Goal: Task Accomplishment & Management: Manage account settings

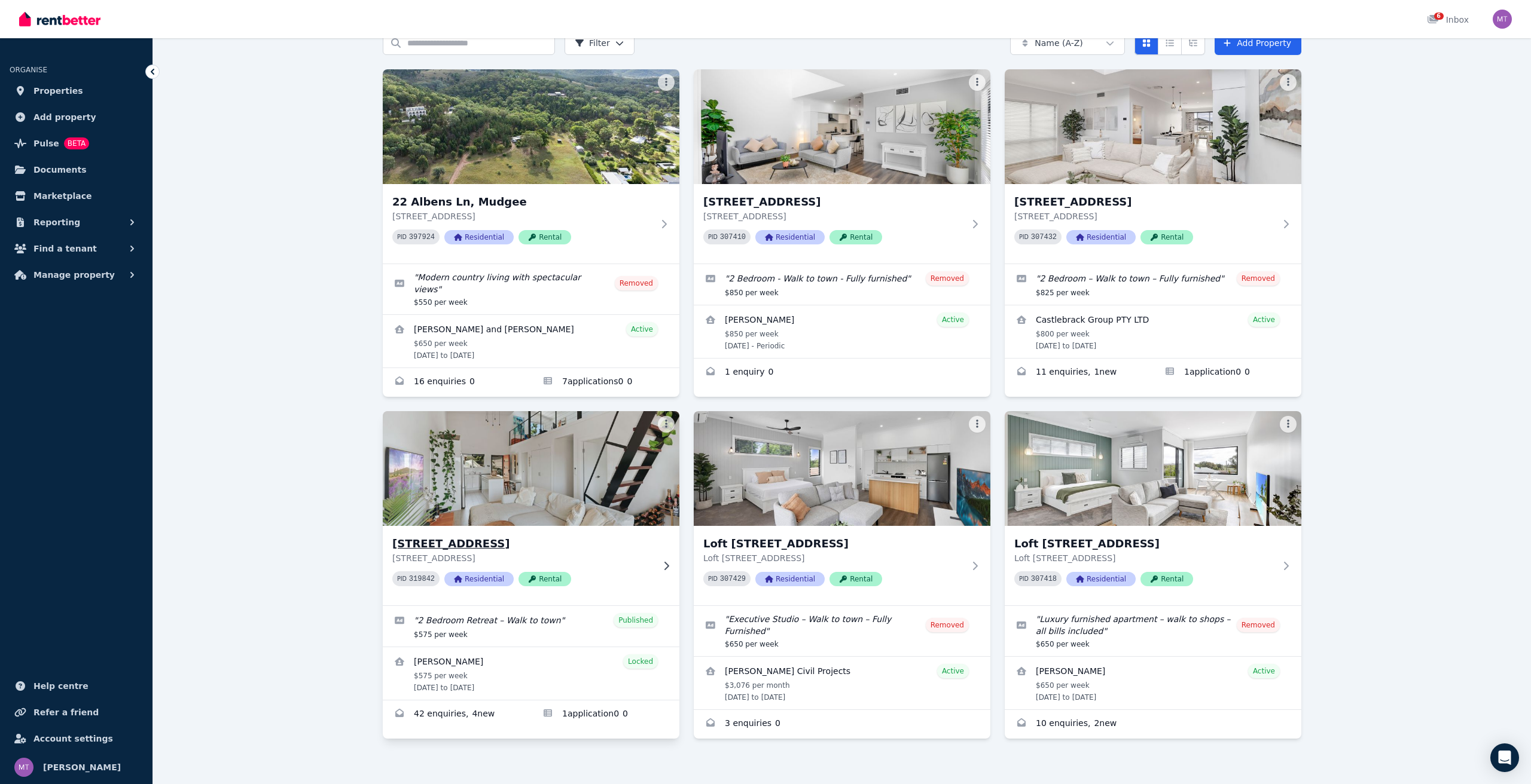
click at [501, 526] on div "[STREET_ADDRESS][GEOGRAPHIC_DATA][STREET_ADDRESS] PID 319842 Residential Rental" at bounding box center [531, 566] width 296 height 80
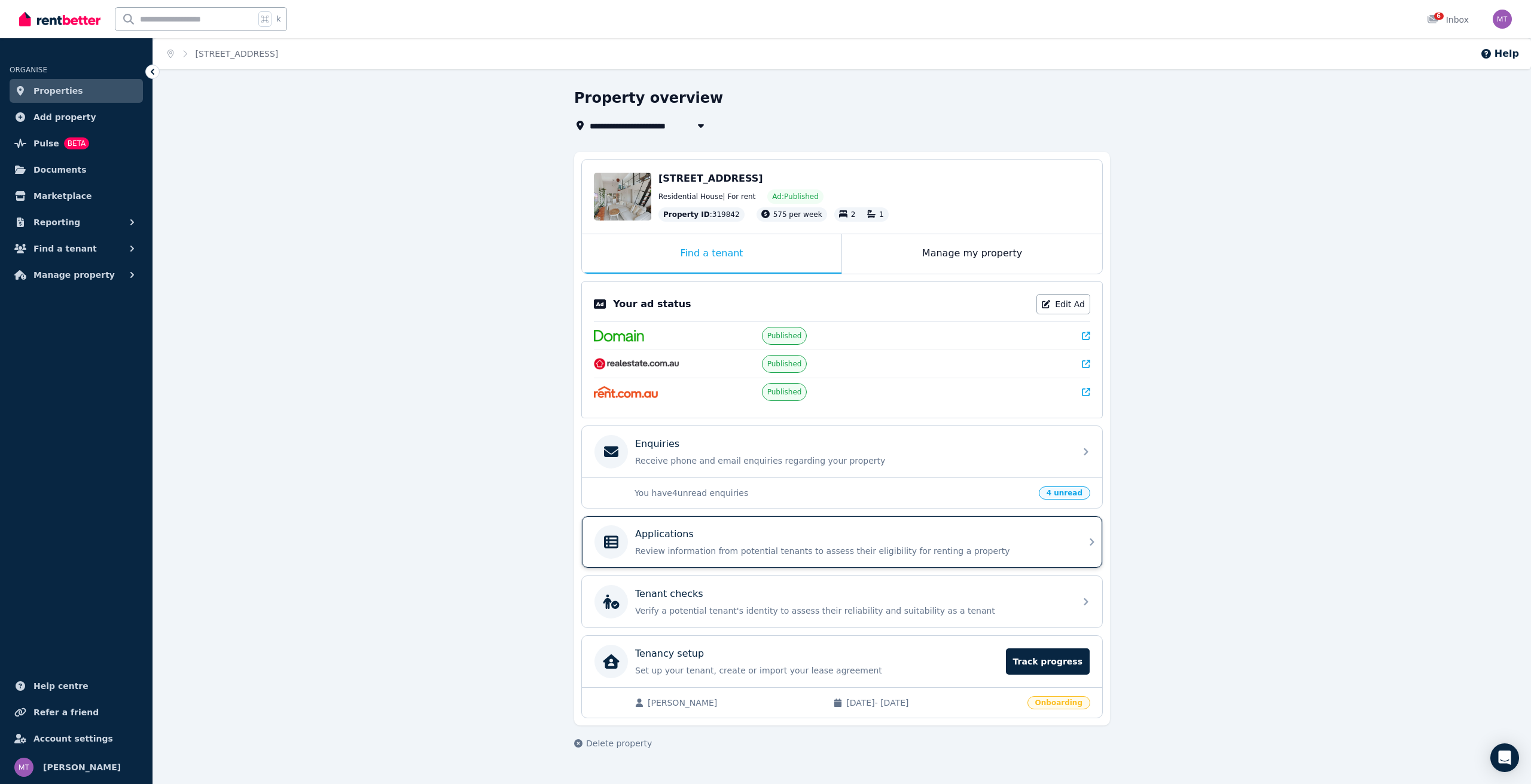
click at [748, 524] on div "Applications Review information from potential tenants to assess their eligibil…" at bounding box center [842, 542] width 520 height 51
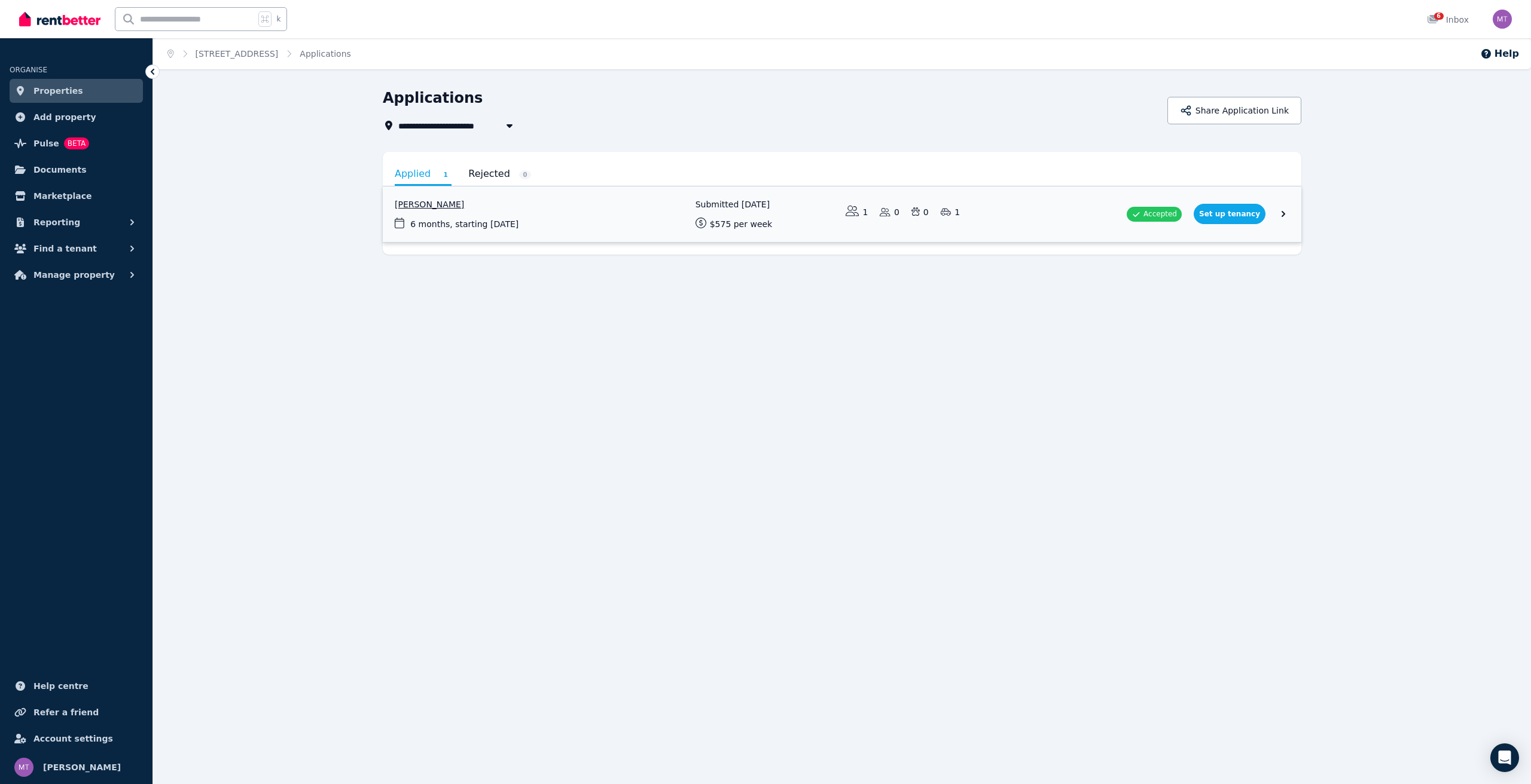
click at [522, 217] on link "View application: Curtis Lee" at bounding box center [841, 214] width 918 height 56
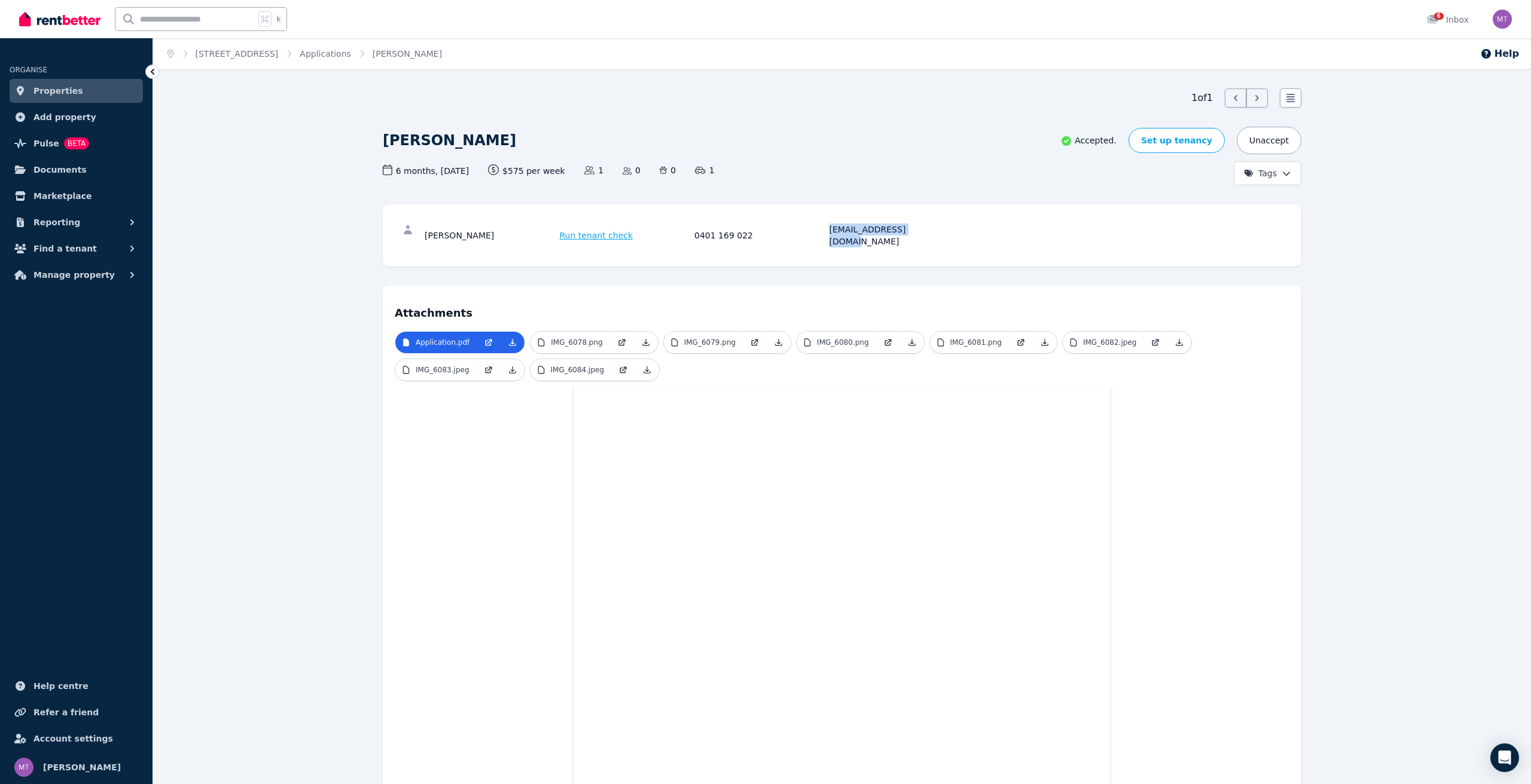
drag, startPoint x: 917, startPoint y: 229, endPoint x: 828, endPoint y: 232, distance: 89.1
click at [828, 232] on div "[PERSON_NAME] Run tenant check 0401 169 022 [EMAIL_ADDRESS][DOMAIN_NAME]" at bounding box center [692, 235] width 536 height 24
copy div "[EMAIL_ADDRESS][DOMAIN_NAME]"
